Goal: Complete application form

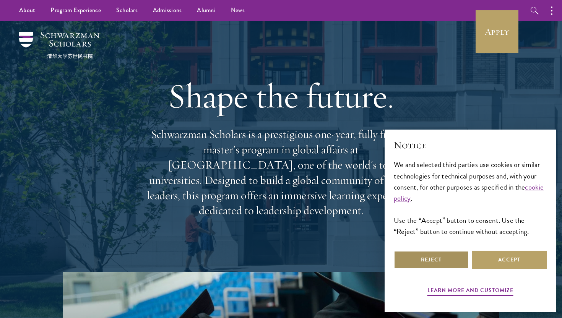
click at [456, 261] on button "Reject" at bounding box center [431, 260] width 75 height 18
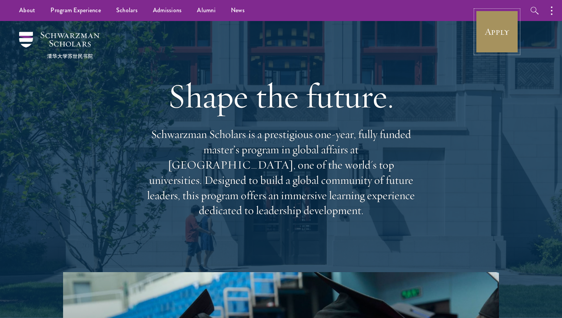
click at [489, 28] on link "Apply" at bounding box center [496, 31] width 43 height 43
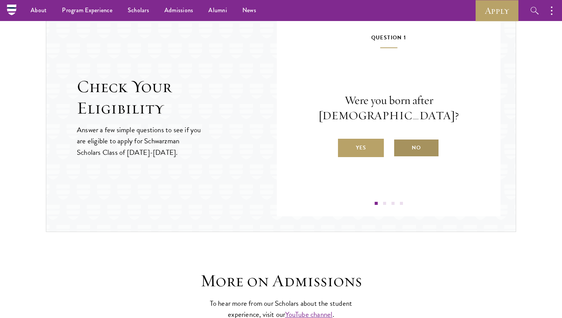
scroll to position [792, 0]
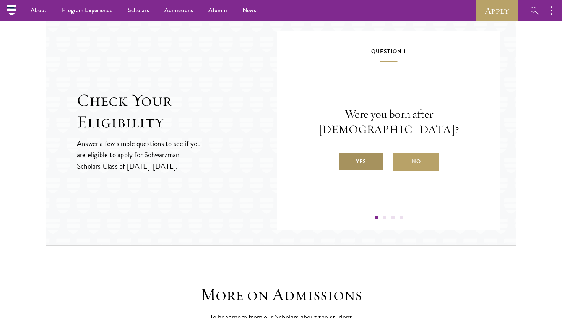
click at [380, 157] on label "Yes" at bounding box center [361, 161] width 46 height 18
click at [345, 157] on input "Yes" at bounding box center [341, 156] width 7 height 7
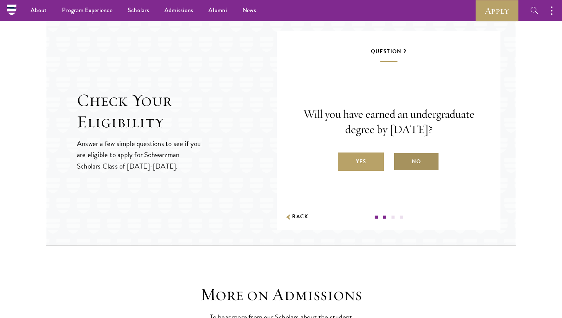
click at [413, 161] on label "No" at bounding box center [416, 161] width 46 height 18
click at [400, 160] on input "No" at bounding box center [396, 156] width 7 height 7
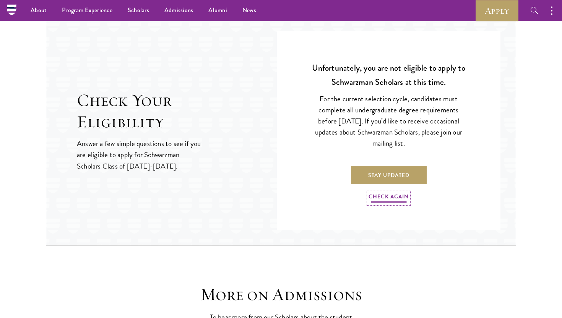
click at [393, 196] on link "Check Again" at bounding box center [388, 198] width 40 height 12
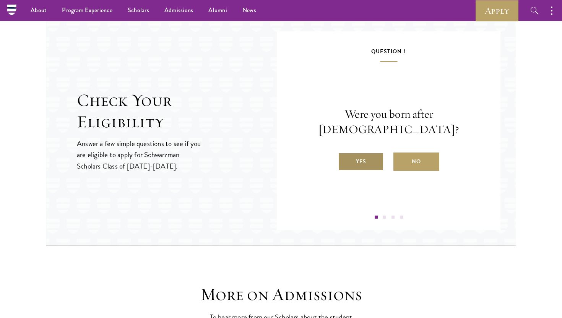
click at [376, 159] on label "Yes" at bounding box center [361, 161] width 46 height 18
click at [345, 159] on input "Yes" at bounding box center [341, 156] width 7 height 7
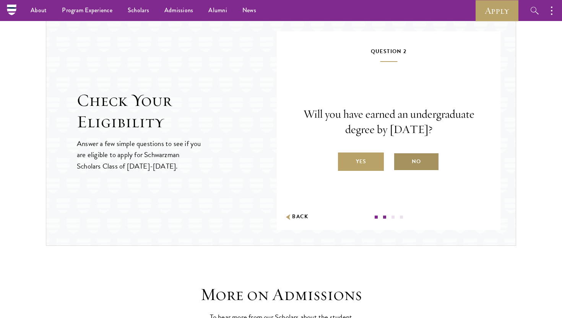
click at [405, 161] on label "No" at bounding box center [416, 161] width 46 height 18
click at [400, 160] on input "No" at bounding box center [396, 156] width 7 height 7
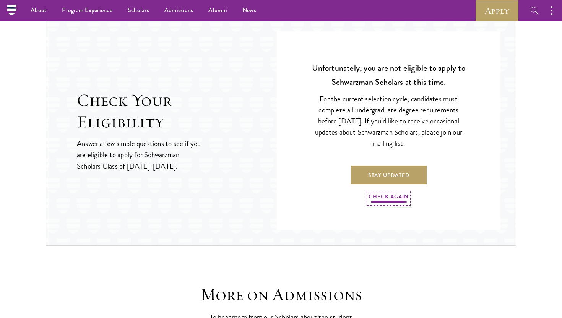
click at [396, 200] on link "Check Again" at bounding box center [388, 198] width 40 height 12
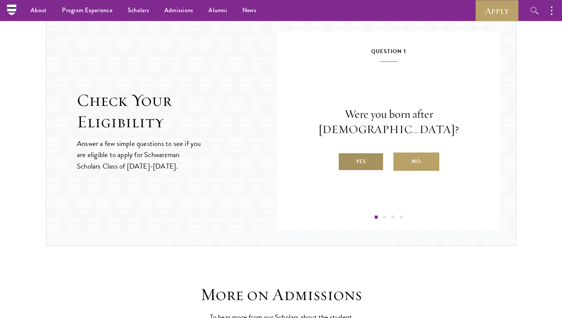
click at [375, 152] on label "Yes" at bounding box center [361, 161] width 46 height 18
click at [345, 153] on input "Yes" at bounding box center [341, 156] width 7 height 7
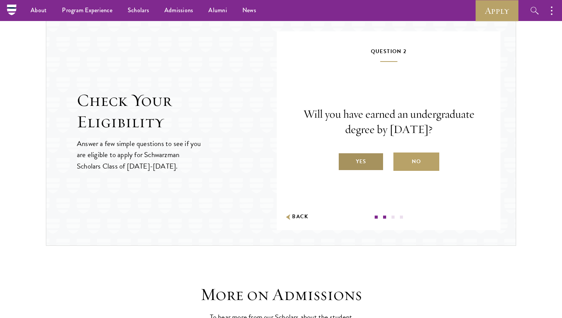
click at [365, 161] on label "Yes" at bounding box center [361, 161] width 46 height 18
click at [345, 160] on input "Yes" at bounding box center [341, 156] width 7 height 7
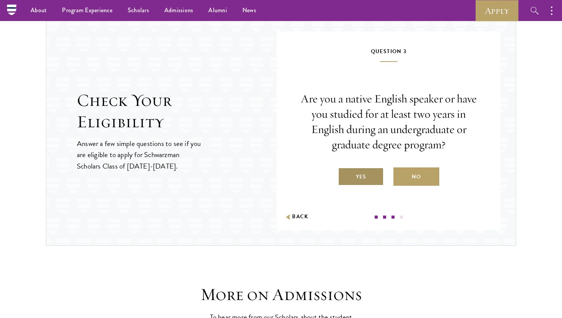
click at [372, 170] on label "Yes" at bounding box center [361, 176] width 46 height 18
click at [345, 170] on input "Yes" at bounding box center [341, 172] width 7 height 7
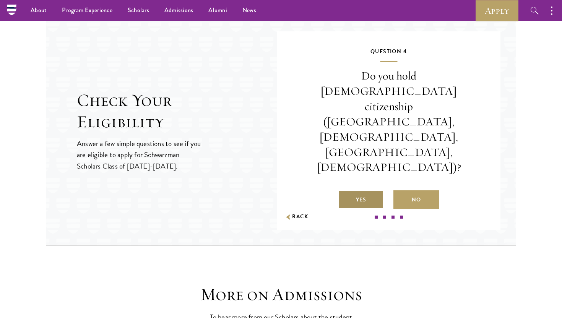
click at [370, 190] on label "Yes" at bounding box center [361, 199] width 46 height 18
click at [345, 191] on input "Yes" at bounding box center [341, 194] width 7 height 7
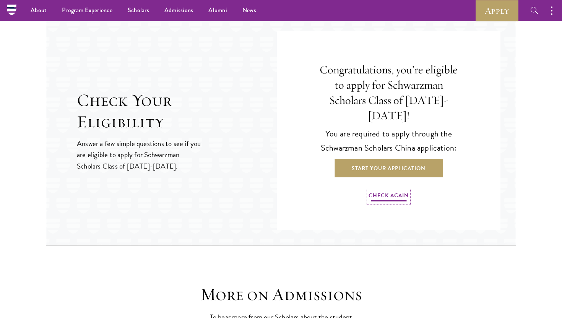
click at [385, 191] on link "Check Again" at bounding box center [388, 197] width 40 height 12
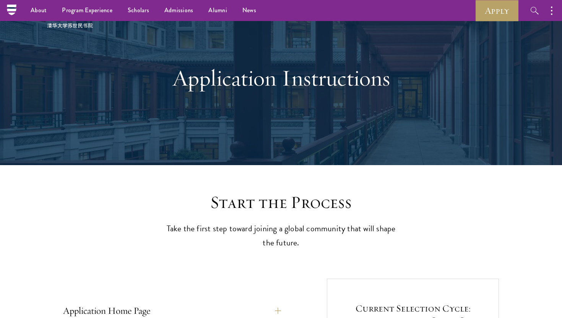
scroll to position [0, 0]
